Goal: Task Accomplishment & Management: Complete application form

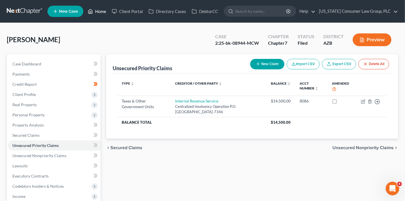
click at [97, 14] on link "Home" at bounding box center [97, 11] width 24 height 10
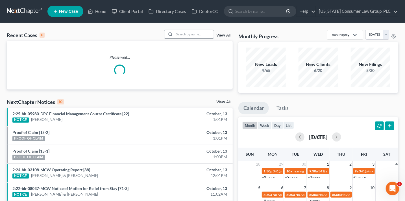
click at [201, 34] on input "search" at bounding box center [194, 34] width 40 height 8
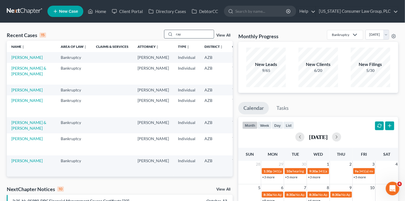
type input "ray"
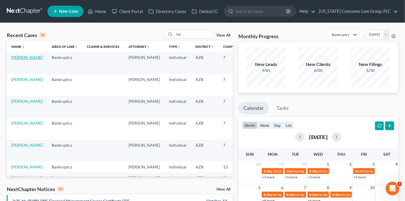
click at [23, 60] on link "[PERSON_NAME]" at bounding box center [26, 57] width 31 height 5
select select "1"
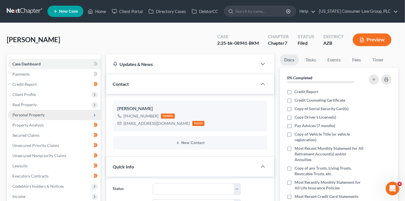
click at [39, 115] on span "Personal Property" at bounding box center [28, 114] width 32 height 5
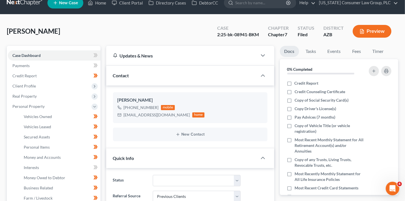
scroll to position [9, 0]
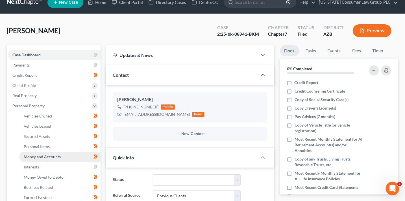
click at [62, 158] on link "Money and Accounts" at bounding box center [59, 157] width 81 height 10
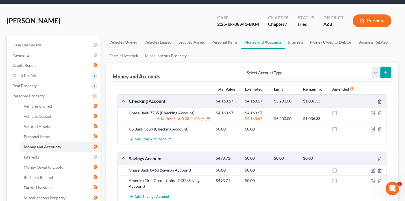
scroll to position [22, 0]
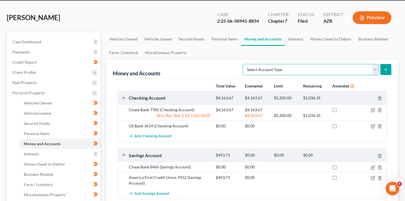
click at [320, 68] on select "Select Account Type Brokerage (A/B: 18, SOFA: 20) Cash on Hand (A/B: 16) Certif…" at bounding box center [311, 69] width 136 height 11
select select "other"
click at [245, 64] on select "Select Account Type Brokerage (A/B: 18, SOFA: 20) Cash on Hand (A/B: 16) Certif…" at bounding box center [311, 69] width 136 height 11
click at [385, 71] on icon "submit" at bounding box center [386, 69] width 5 height 5
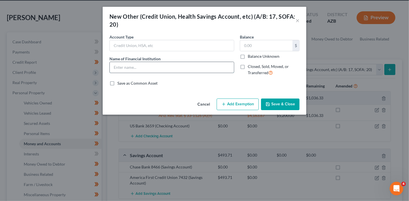
click at [145, 65] on input "text" at bounding box center [172, 67] width 124 height 11
type input "PayPal"
click at [269, 47] on input "text" at bounding box center [266, 45] width 52 height 11
click at [265, 44] on input "text" at bounding box center [266, 45] width 52 height 11
type input "54.88"
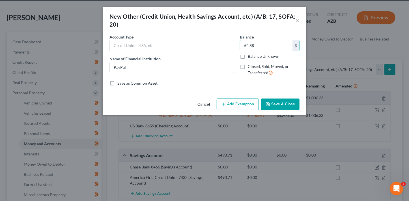
click at [275, 105] on button "Save & Close" at bounding box center [280, 104] width 38 height 12
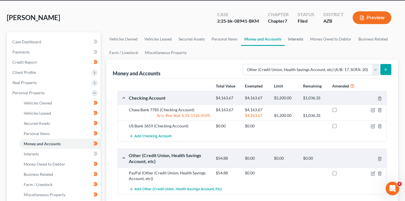
click at [299, 40] on link "Interests" at bounding box center [296, 39] width 22 height 14
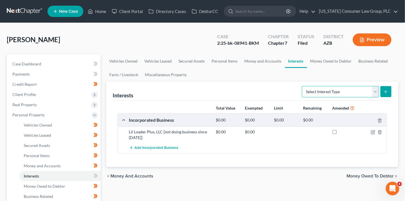
click at [332, 90] on select "Select Interest Type 401K (A/B: 21) Annuity (A/B: 23) Bond (A/B: 18) Education …" at bounding box center [340, 91] width 77 height 11
select select "ira"
click at [303, 86] on select "Select Interest Type 401K (A/B: 21) Annuity (A/B: 23) Bond (A/B: 18) Education …" at bounding box center [340, 91] width 77 height 11
click at [386, 88] on button "submit" at bounding box center [386, 91] width 11 height 11
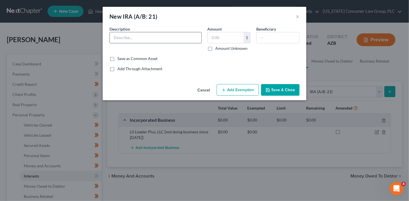
click at [181, 36] on input "text" at bounding box center [156, 37] width 92 height 11
type input "[PERSON_NAME]"
type input "43.05"
click at [236, 91] on button "Add Exemption" at bounding box center [238, 90] width 42 height 12
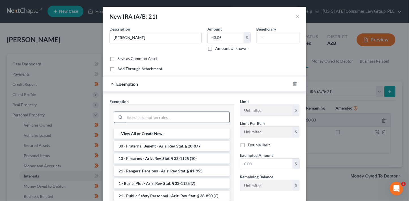
click at [165, 117] on input "search" at bounding box center [177, 117] width 105 height 11
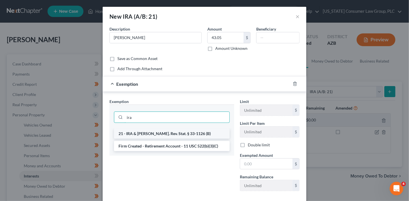
type input "ira"
click at [166, 134] on li "21 - IRA & [PERSON_NAME]. Rev. Stat. § 33-1126 (B)" at bounding box center [172, 133] width 116 height 10
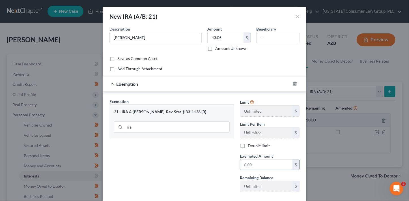
click at [261, 161] on input "text" at bounding box center [266, 164] width 52 height 11
type input "43.05"
click at [212, 159] on div "Exemption Set must be selected for CA. Exemption * 21 - [PERSON_NAME] & [PERSON…" at bounding box center [172, 147] width 130 height 98
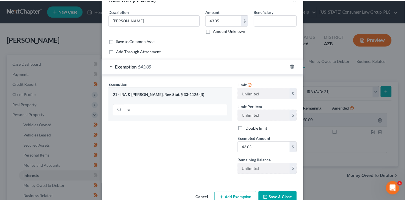
scroll to position [31, 0]
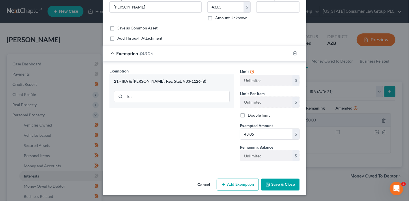
click at [273, 189] on div "Cancel Add Exemption Save & Close" at bounding box center [205, 185] width 204 height 19
click at [275, 185] on button "Save & Close" at bounding box center [280, 184] width 38 height 12
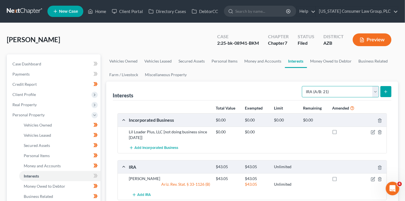
click at [334, 88] on select "Select Interest Type 401K (A/B: 21) Annuity (A/B: 23) Bond (A/B: 18) Education …" at bounding box center [340, 91] width 77 height 11
click at [262, 59] on link "Money and Accounts" at bounding box center [263, 61] width 44 height 14
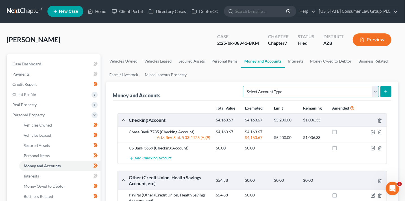
click at [308, 93] on select "Select Account Type Brokerage (A/B: 18, SOFA: 20) Cash on Hand (A/B: 16) Certif…" at bounding box center [311, 91] width 136 height 11
select select "brokerage"
click at [245, 86] on select "Select Account Type Brokerage (A/B: 18, SOFA: 20) Cash on Hand (A/B: 16) Certif…" at bounding box center [311, 91] width 136 height 11
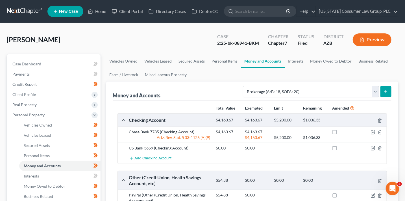
click at [383, 92] on button "submit" at bounding box center [386, 91] width 11 height 11
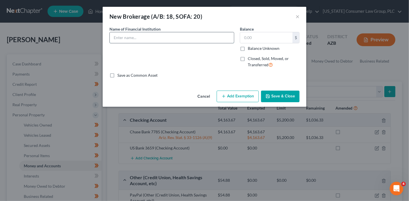
click at [152, 36] on input "text" at bounding box center [172, 37] width 124 height 11
type input "[PERSON_NAME]"
type input "163.69"
click at [141, 37] on input "[PERSON_NAME]" at bounding box center [172, 37] width 124 height 11
type input "[PERSON_NAME] 396"
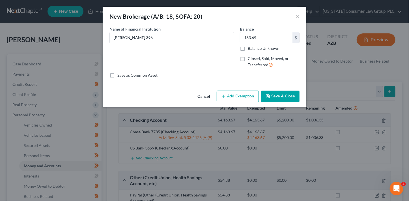
click at [294, 99] on button "Save & Close" at bounding box center [280, 96] width 38 height 12
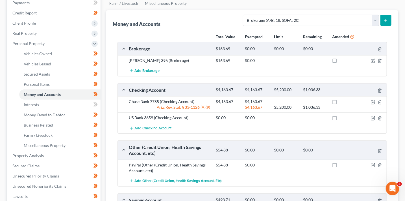
scroll to position [111, 0]
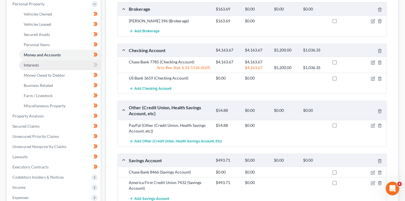
click at [63, 65] on link "Interests" at bounding box center [59, 65] width 81 height 10
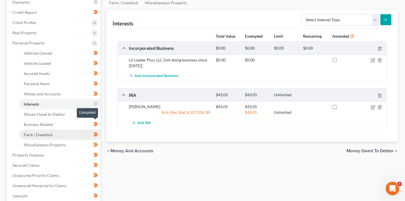
scroll to position [99, 0]
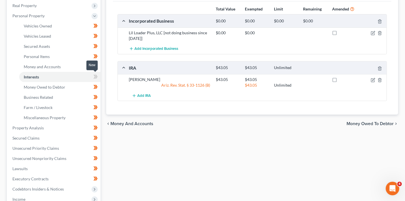
click at [97, 77] on icon at bounding box center [96, 77] width 3 height 4
click at [82, 88] on link "Money Owed to Debtor" at bounding box center [59, 87] width 81 height 10
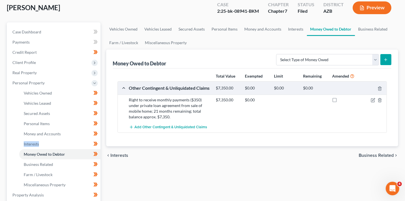
scroll to position [37, 0]
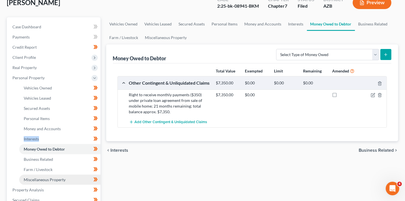
click at [63, 177] on span "Miscellaneous Property" at bounding box center [45, 179] width 42 height 5
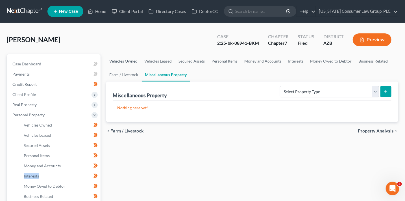
click at [122, 61] on link "Vehicles Owned" at bounding box center [123, 61] width 35 height 14
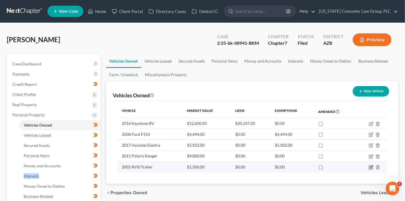
click at [371, 167] on icon "button" at bounding box center [372, 166] width 3 height 3
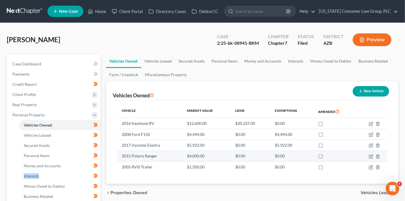
select select "2"
select select "21"
select select "3"
select select "0"
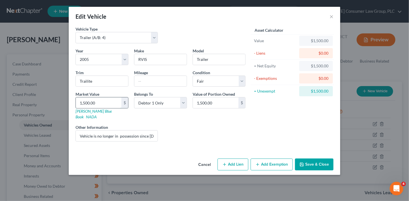
click at [105, 102] on input "1,500.00" at bounding box center [99, 102] width 46 height 11
type input "5"
type input "5.00"
type input "50"
type input "50.00"
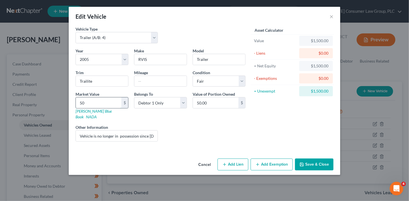
type input "500"
type input "500.00"
type input "500"
click at [104, 156] on div "Cancel Add Lien Add Lease Add Exemption Save & Close" at bounding box center [204, 165] width 271 height 19
click at [104, 130] on input "Vehicle is no longer in possession since [DATE]-[DATE]" at bounding box center [117, 135] width 82 height 11
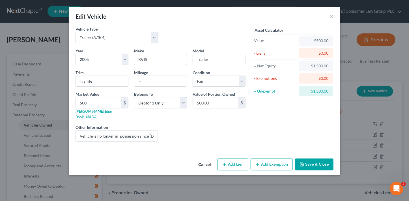
click at [329, 161] on button "Save & Close" at bounding box center [314, 164] width 38 height 12
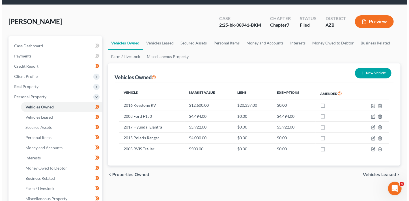
scroll to position [18, 0]
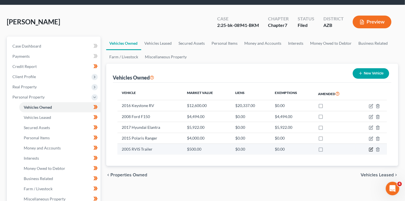
click at [370, 149] on icon "button" at bounding box center [371, 149] width 5 height 5
select select "2"
select select "21"
select select "3"
select select "0"
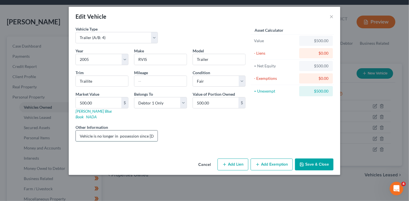
click at [150, 130] on input "Vehicle is no longer in possession since [DATE]-[DATE]" at bounding box center [117, 135] width 82 height 11
type input "Vehicle is no longer in possession since [DATE]"
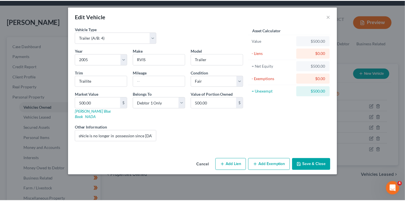
scroll to position [0, 0]
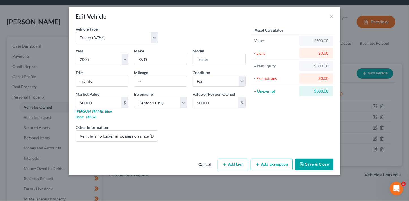
click at [323, 158] on button "Save & Close" at bounding box center [314, 164] width 38 height 12
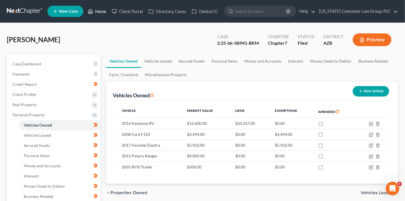
click at [96, 10] on link "Home" at bounding box center [97, 11] width 24 height 10
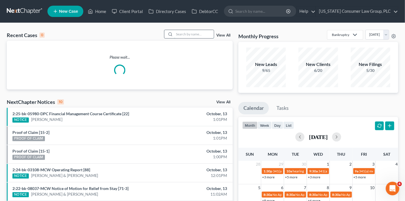
click at [202, 35] on input "search" at bounding box center [194, 34] width 40 height 8
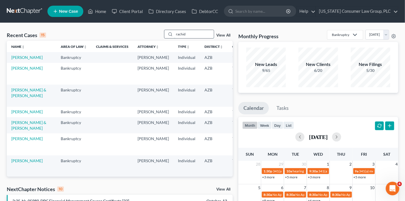
type input "rachid"
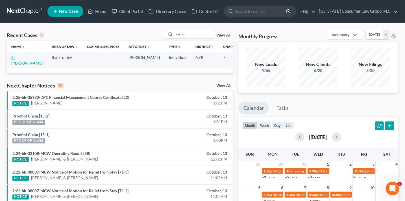
click at [16, 65] on link "El [PERSON_NAME]" at bounding box center [26, 60] width 31 height 10
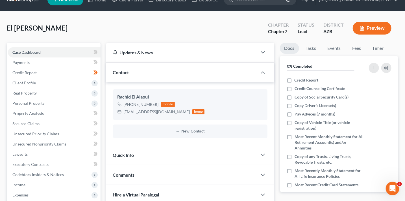
scroll to position [17, 0]
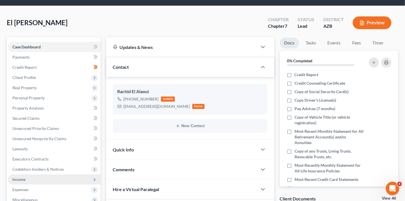
click at [23, 179] on span "Income" at bounding box center [18, 179] width 13 height 5
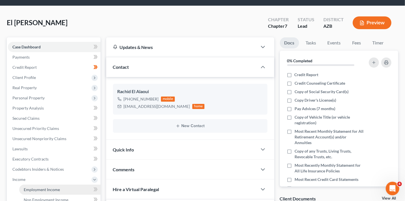
click at [49, 187] on span "Employment Income" at bounding box center [42, 189] width 36 height 5
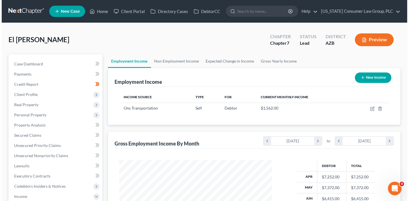
scroll to position [101, 164]
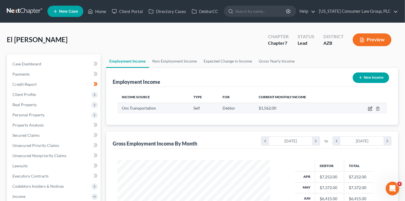
click at [372, 109] on icon "button" at bounding box center [370, 108] width 5 height 5
select select "1"
select select "0"
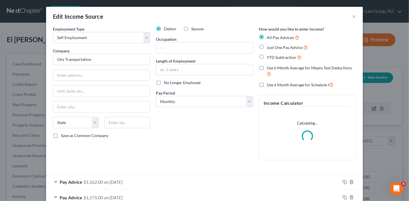
scroll to position [101, 165]
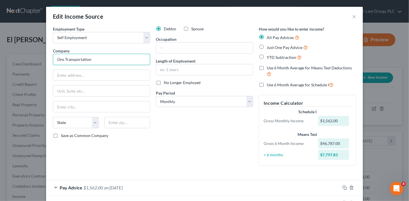
click at [101, 60] on input "Ons Transportation" at bounding box center [101, 59] width 97 height 11
drag, startPoint x: 83, startPoint y: 59, endPoint x: 55, endPoint y: 57, distance: 28.1
click at [55, 57] on input "Ons Transportation" at bounding box center [101, 59] width 97 height 11
type input "Rach Transportation LLC"
type input "[STREET_ADDRESS]"
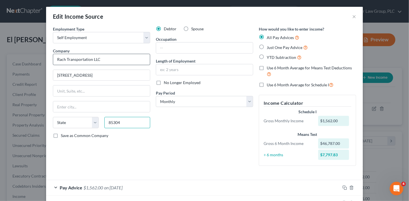
type input "85304"
type input "[GEOGRAPHIC_DATA]"
select select "3"
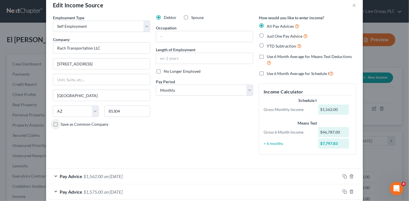
scroll to position [57, 0]
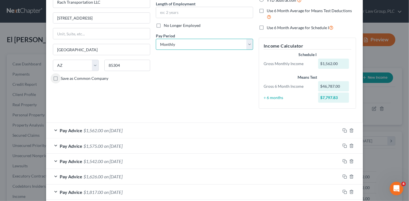
click at [204, 44] on select "Select Monthly Twice Monthly Every Other Week Weekly" at bounding box center [204, 44] width 97 height 11
select select "3"
click at [156, 39] on select "Select Monthly Twice Monthly Every Other Week Weekly" at bounding box center [204, 44] width 97 height 11
click at [194, 75] on div "Debtor Spouse Occupation Length of Employment No Longer Employed Pay Period * S…" at bounding box center [204, 41] width 103 height 144
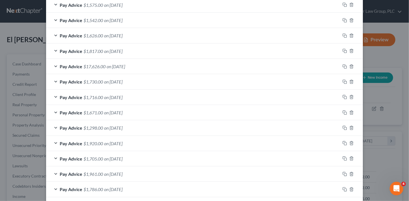
scroll to position [297, 0]
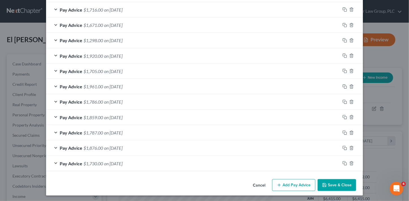
click at [291, 187] on button "Add Pay Advice" at bounding box center [293, 185] width 43 height 12
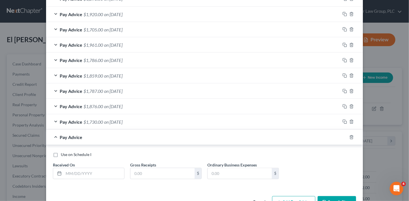
scroll to position [355, 0]
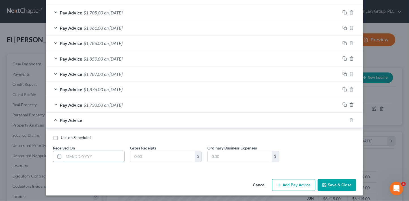
click at [96, 158] on input "text" at bounding box center [94, 156] width 61 height 11
type input "6"
type input "[DATE]"
type input "1,605"
click at [303, 184] on button "Add Pay Advice" at bounding box center [293, 185] width 43 height 12
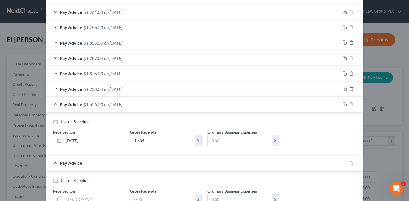
scroll to position [414, 0]
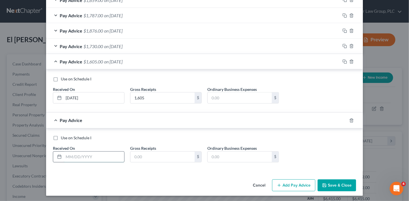
click at [113, 153] on input "text" at bounding box center [94, 157] width 61 height 11
type input "[DATE]"
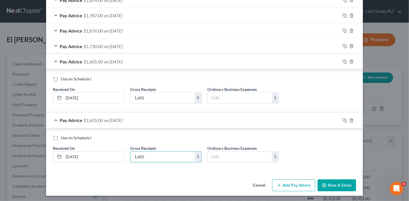
type input "1,605"
click at [294, 183] on button "Add Pay Advice" at bounding box center [293, 185] width 43 height 12
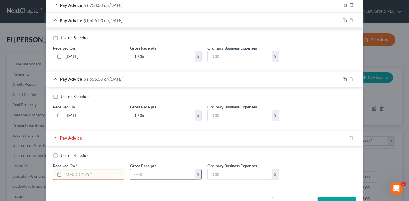
scroll to position [472, 0]
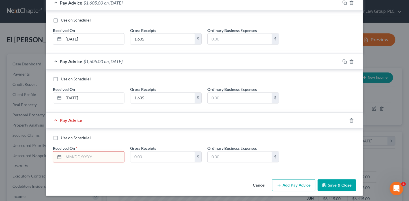
click at [92, 153] on input "text" at bounding box center [94, 157] width 61 height 11
type input "[DATE]"
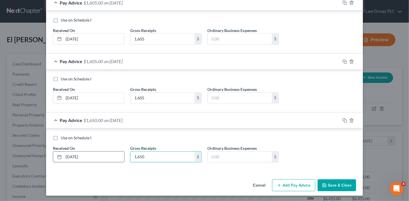
type input "1,650"
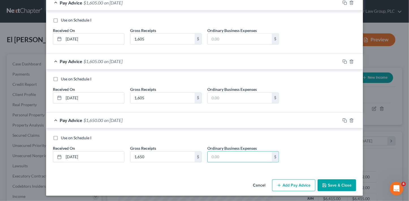
click at [288, 185] on button "Add Pay Advice" at bounding box center [293, 185] width 43 height 12
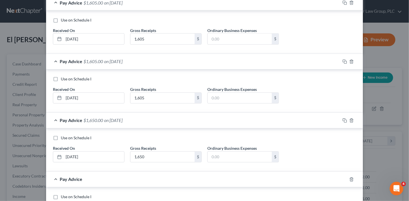
scroll to position [531, 0]
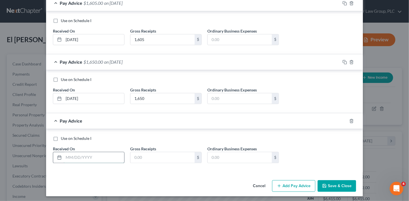
click at [102, 158] on input "text" at bounding box center [94, 157] width 61 height 11
type input "[DATE]"
type input "1,603"
click at [291, 185] on button "Add Pay Advice" at bounding box center [293, 186] width 43 height 12
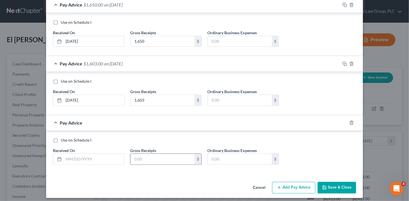
scroll to position [589, 0]
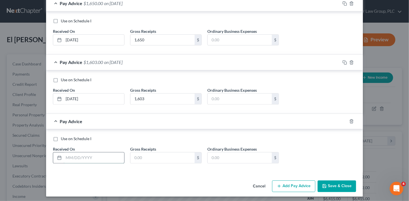
click at [102, 153] on input "text" at bounding box center [94, 157] width 61 height 11
type input "[DATE]"
click at [340, 182] on button "Save & Close" at bounding box center [336, 186] width 38 height 12
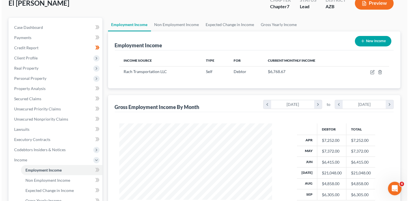
scroll to position [33, 0]
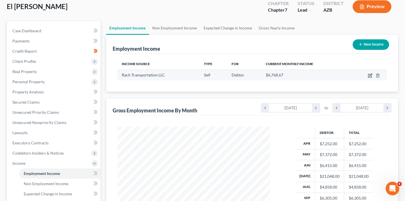
click at [372, 74] on icon "button" at bounding box center [371, 75] width 3 height 3
select select "1"
select select "3"
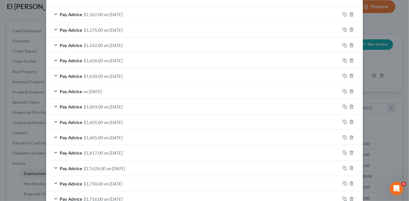
scroll to position [201, 0]
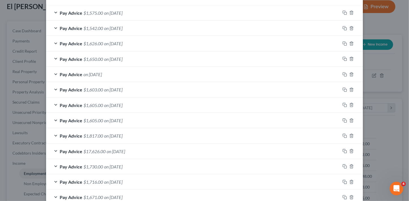
click at [153, 71] on div "Pay Advice on [DATE]" at bounding box center [193, 74] width 294 height 15
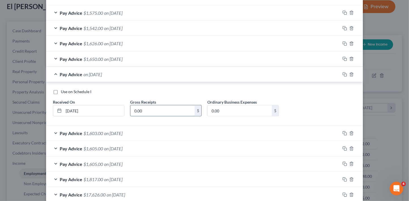
click at [154, 111] on input "0.00" at bounding box center [162, 110] width 64 height 11
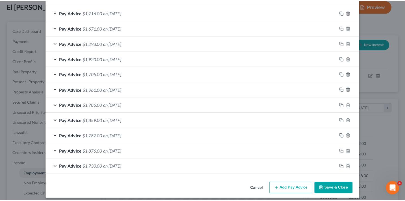
scroll to position [416, 0]
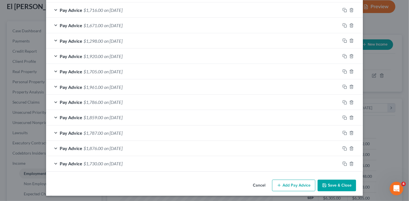
type input "1,650"
click at [329, 187] on button "Save & Close" at bounding box center [336, 186] width 38 height 12
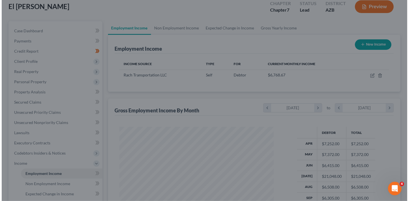
scroll to position [282624, 282561]
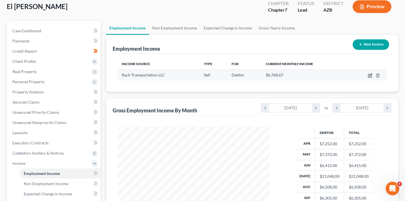
click at [372, 75] on icon "button" at bounding box center [370, 75] width 5 height 5
select select "1"
select select "3"
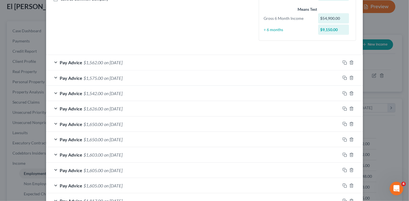
scroll to position [144, 0]
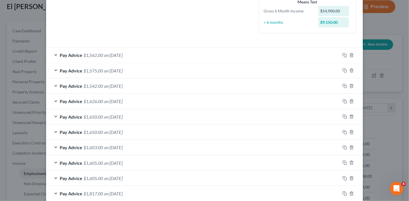
click at [160, 98] on div "Pay Advice $1,626.00 on [DATE]" at bounding box center [193, 101] width 294 height 15
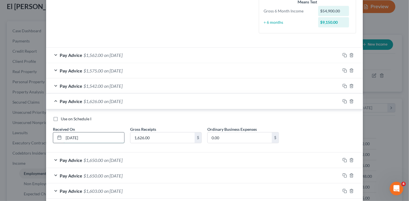
click at [91, 137] on input "[DATE]" at bounding box center [94, 137] width 61 height 11
type input "[DATE]"
click at [213, 83] on div "Pay Advice $1,542.00 on [DATE]" at bounding box center [193, 85] width 294 height 15
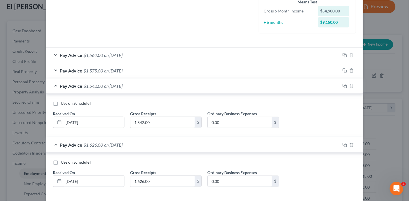
click at [208, 85] on div "Pay Advice $1,542.00 on [DATE]" at bounding box center [193, 85] width 294 height 15
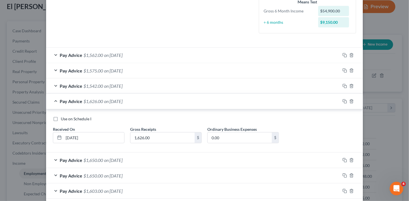
click at [208, 85] on div "Pay Advice $1,542.00 on [DATE]" at bounding box center [193, 85] width 294 height 15
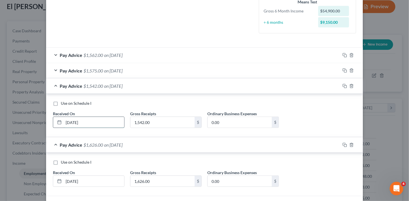
click at [95, 123] on input "[DATE]" at bounding box center [94, 122] width 61 height 11
type input "[DATE]"
click at [241, 70] on div "Pay Advice $1,575.00 on [DATE]" at bounding box center [193, 70] width 294 height 15
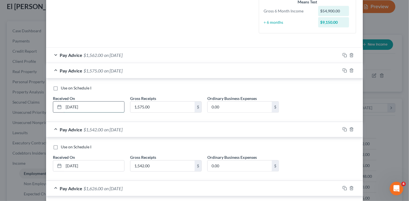
click at [105, 106] on input "[DATE]" at bounding box center [94, 106] width 61 height 11
type input "[DATE]"
click at [293, 60] on div "Pay Advice $1,562.00 on [DATE]" at bounding box center [193, 54] width 294 height 15
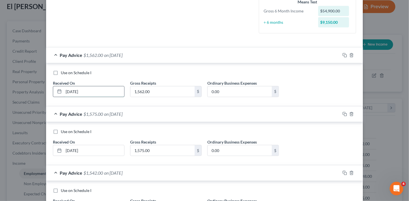
click at [101, 88] on input "[DATE]" at bounding box center [94, 91] width 61 height 11
type input "[DATE]"
type input "2"
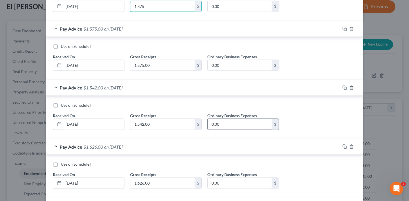
scroll to position [232, 0]
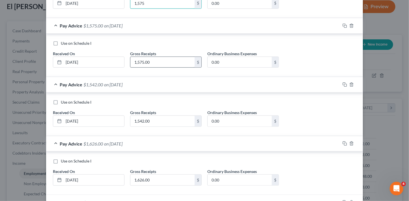
type input "1,575"
click at [161, 61] on input "1,575.00" at bounding box center [162, 62] width 64 height 11
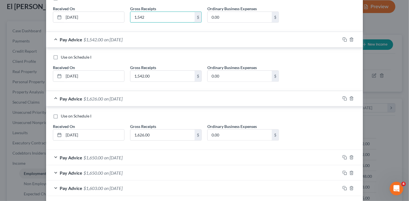
scroll to position [287, 0]
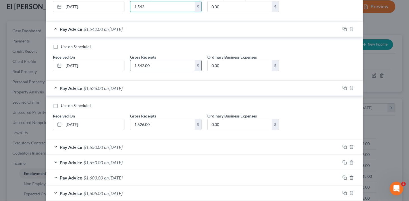
type input "1,542"
click at [157, 61] on input "1,542.00" at bounding box center [162, 65] width 64 height 11
type input "1,626"
click at [164, 126] on input "1,626.00" at bounding box center [162, 124] width 64 height 11
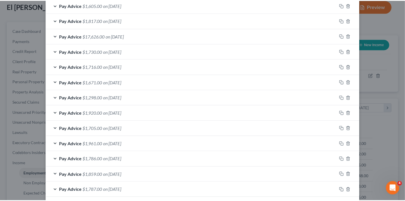
scroll to position [546, 0]
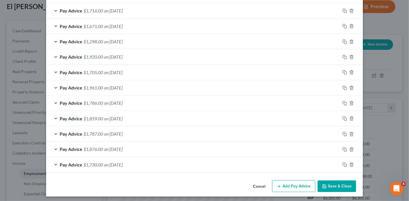
type input "1,650"
click at [326, 185] on button "Save & Close" at bounding box center [336, 186] width 38 height 12
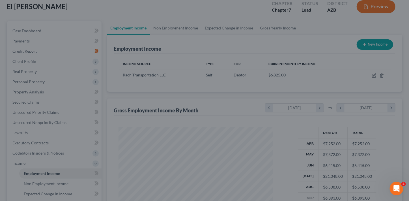
scroll to position [282624, 282561]
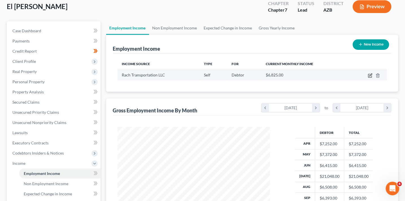
click at [370, 75] on icon "button" at bounding box center [370, 75] width 5 height 5
select select "1"
select select "3"
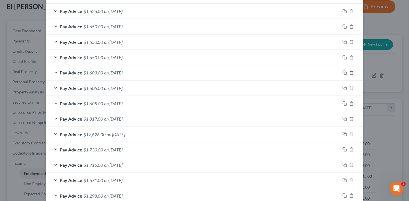
scroll to position [222, 0]
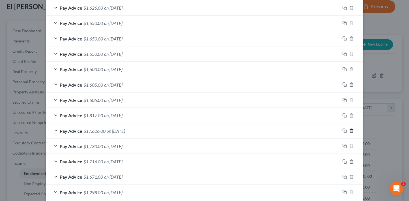
click at [350, 130] on icon "button" at bounding box center [351, 130] width 5 height 5
click at [351, 114] on icon "button" at bounding box center [351, 115] width 3 height 4
click at [352, 100] on line "button" at bounding box center [352, 100] width 0 height 1
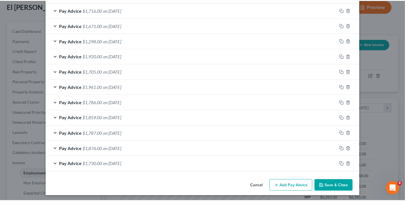
scroll to position [327, 0]
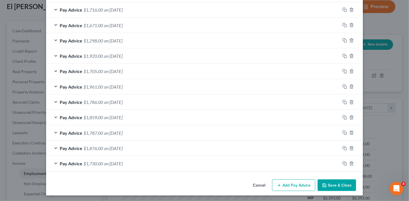
click at [346, 182] on button "Save & Close" at bounding box center [336, 185] width 38 height 12
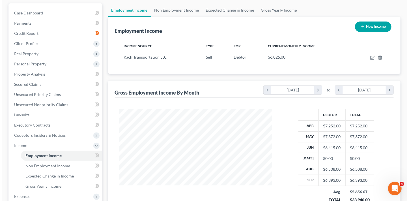
scroll to position [71, 0]
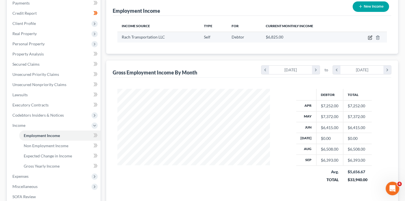
click at [372, 38] on icon "button" at bounding box center [370, 37] width 3 height 3
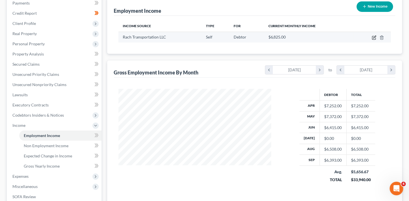
select select "1"
select select "3"
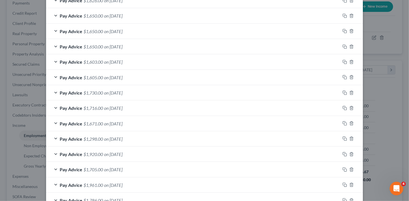
scroll to position [327, 0]
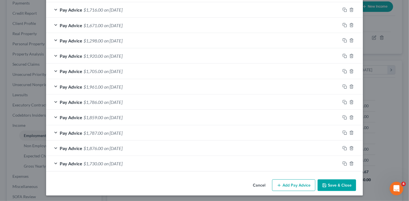
drag, startPoint x: 291, startPoint y: 185, endPoint x: 240, endPoint y: 159, distance: 56.8
click at [291, 185] on button "Add Pay Advice" at bounding box center [293, 185] width 43 height 12
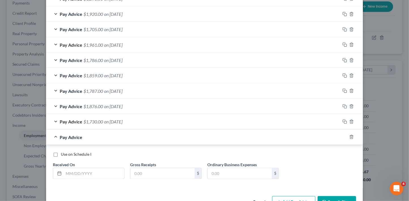
scroll to position [386, 0]
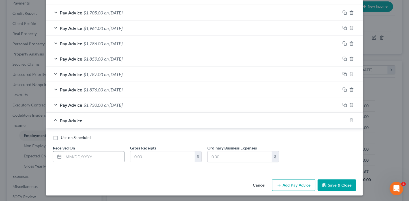
click at [107, 156] on input "text" at bounding box center [94, 156] width 61 height 11
type input "[DATE]"
type input "1,726"
click at [302, 180] on button "Add Pay Advice" at bounding box center [293, 185] width 43 height 12
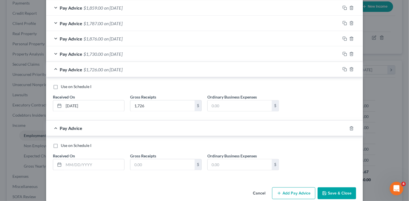
scroll to position [444, 0]
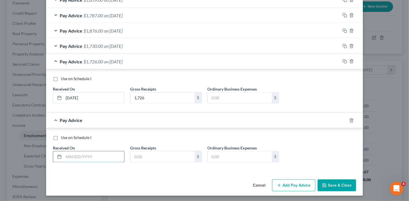
click at [116, 155] on input "text" at bounding box center [94, 156] width 61 height 11
type input "[DATE]"
type input "1,817"
click at [293, 183] on button "Add Pay Advice" at bounding box center [293, 185] width 43 height 12
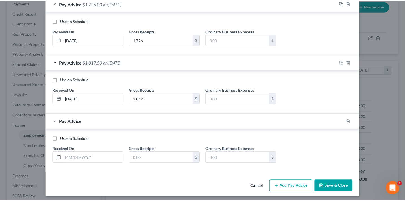
scroll to position [503, 0]
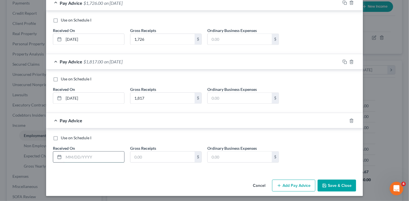
click at [105, 159] on input "text" at bounding box center [94, 157] width 61 height 11
click at [72, 154] on input "text" at bounding box center [94, 157] width 61 height 11
type input "[DATE]"
type input "1,605"
click at [339, 182] on button "Save & Close" at bounding box center [336, 186] width 38 height 12
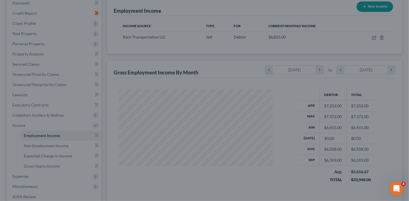
click at [338, 182] on div "Edit Income Source × Employment Type * Select Full or [DEMOGRAPHIC_DATA] Employ…" at bounding box center [204, 100] width 409 height 201
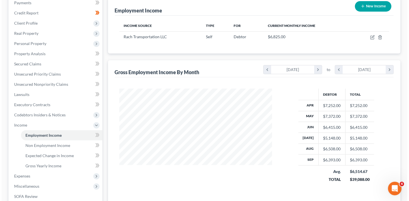
scroll to position [72, 0]
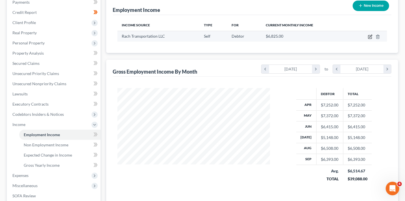
click at [371, 36] on icon "button" at bounding box center [370, 36] width 5 height 5
select select "1"
select select "3"
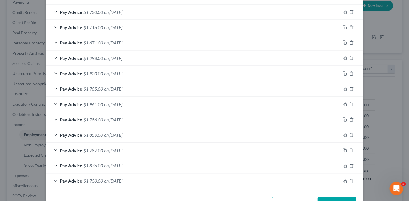
scroll to position [373, 0]
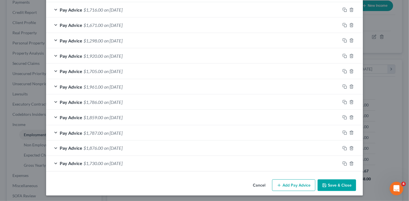
click at [297, 184] on button "Add Pay Advice" at bounding box center [293, 185] width 43 height 12
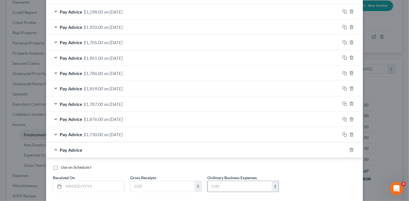
scroll to position [432, 0]
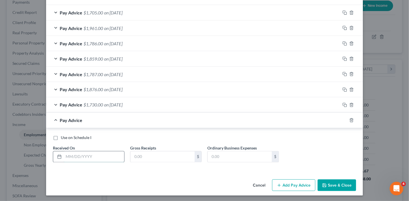
click at [96, 159] on input "text" at bounding box center [94, 156] width 61 height 11
type input "1"
type input "[DATE]"
click at [171, 153] on input "text" at bounding box center [162, 156] width 64 height 11
type input "1,800"
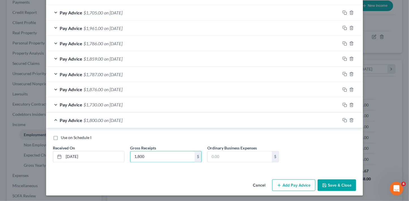
click at [295, 183] on button "Add Pay Advice" at bounding box center [293, 185] width 43 height 12
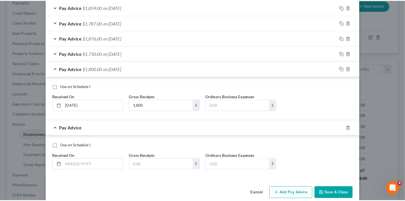
scroll to position [490, 0]
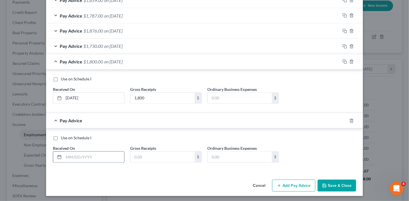
click at [83, 159] on input "text" at bounding box center [94, 157] width 61 height 11
type input "[DATE]"
click at [169, 153] on input "text" at bounding box center [162, 157] width 64 height 11
type input "1,800"
click at [335, 182] on button "Save & Close" at bounding box center [336, 186] width 38 height 12
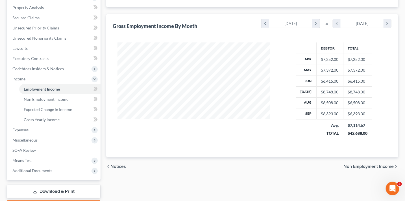
scroll to position [119, 0]
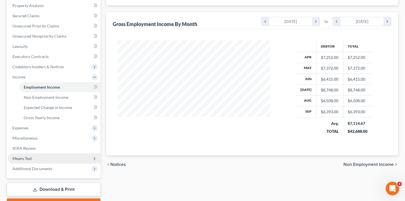
click at [33, 159] on span "Means Test" at bounding box center [54, 158] width 93 height 10
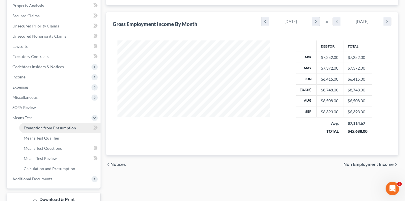
click at [61, 128] on span "Exemption from Presumption" at bounding box center [50, 127] width 52 height 5
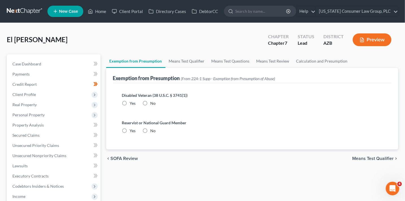
click at [151, 102] on label "No" at bounding box center [153, 103] width 5 height 6
click at [153, 102] on input "No" at bounding box center [155, 102] width 4 height 4
radio input "true"
click at [151, 129] on label "No" at bounding box center [153, 131] width 5 height 6
click at [153, 129] on input "No" at bounding box center [155, 130] width 4 height 4
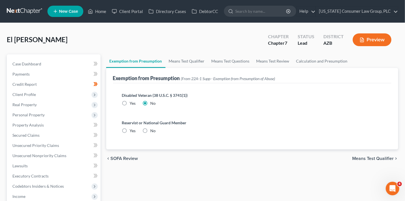
radio input "true"
click at [194, 64] on link "Means Test Qualifier" at bounding box center [187, 61] width 43 height 14
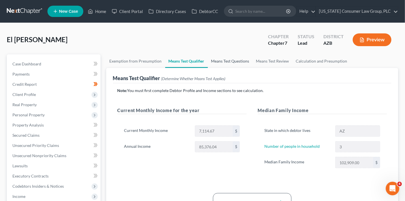
click at [228, 61] on link "Means Test Questions" at bounding box center [230, 61] width 45 height 14
